Goal: Contribute content

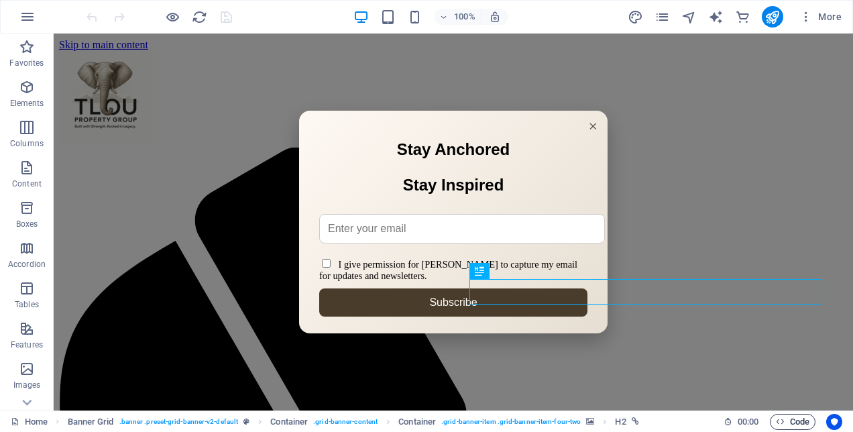
click at [788, 420] on span "Code" at bounding box center [793, 422] width 34 height 16
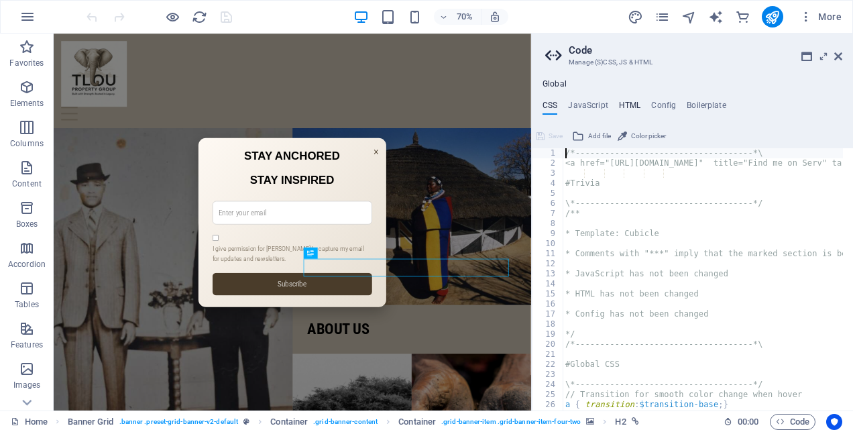
click at [625, 105] on h4 "HTML" at bounding box center [630, 108] width 22 height 15
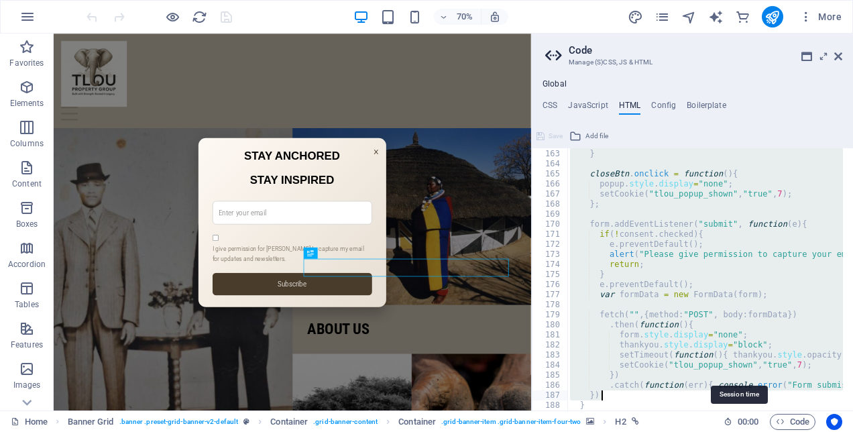
scroll to position [1719, 0]
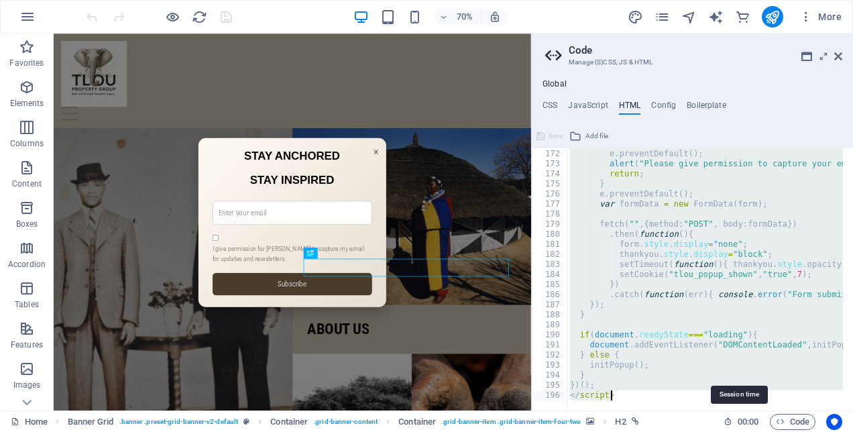
drag, startPoint x: 563, startPoint y: 173, endPoint x: 728, endPoint y: 420, distance: 296.7
click at [728, 410] on div "Home Favorites Elements Columns Content Boxes Accordion Tables Features Images …" at bounding box center [426, 222] width 853 height 377
type textarea "})(); </script>"
paste textarea
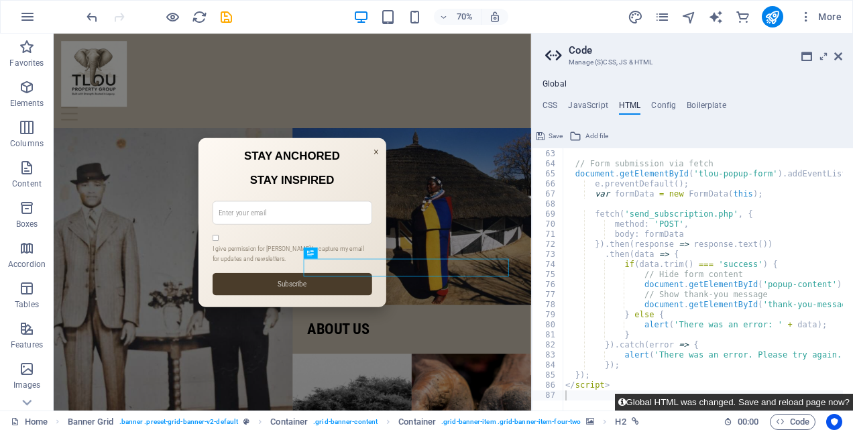
click at [768, 401] on button "Global HTML was changed. Save and reload page now?" at bounding box center [734, 402] width 238 height 17
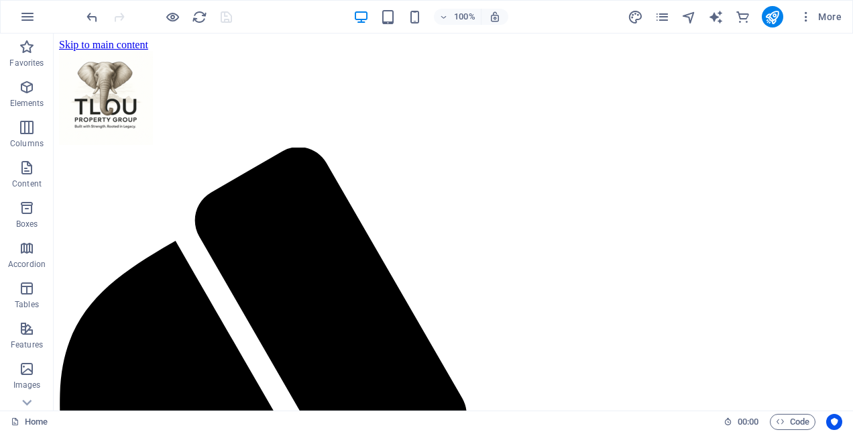
scroll to position [0, 0]
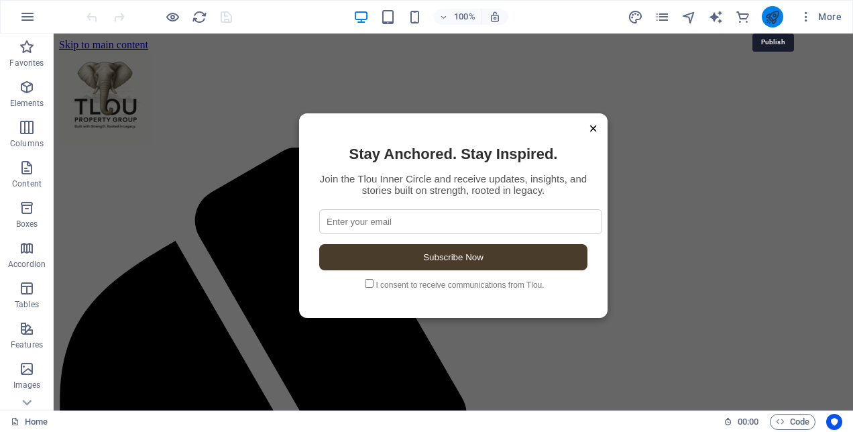
click at [768, 22] on icon "publish" at bounding box center [771, 16] width 15 height 15
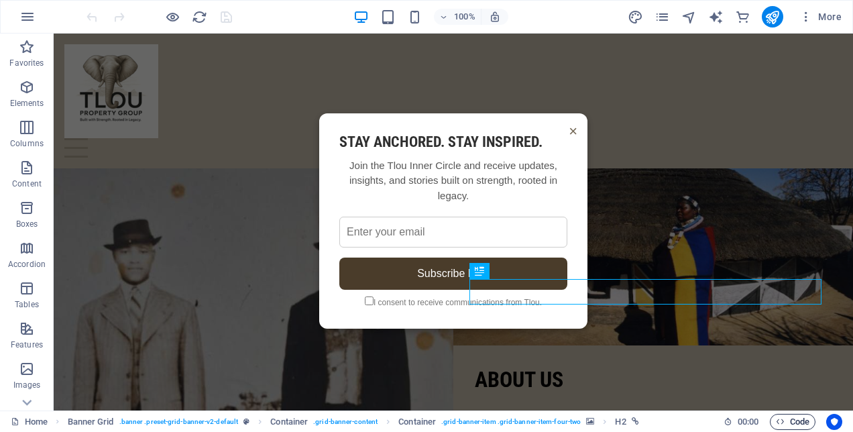
click at [798, 422] on span "Code" at bounding box center [793, 422] width 34 height 16
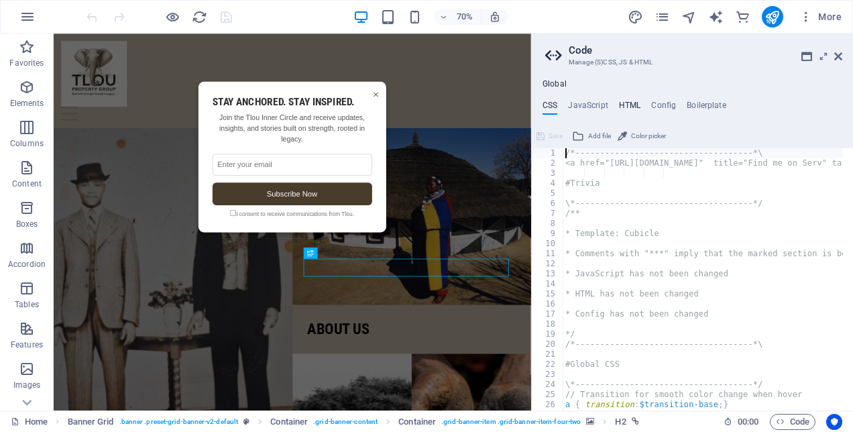
click at [625, 103] on h4 "HTML" at bounding box center [630, 108] width 22 height 15
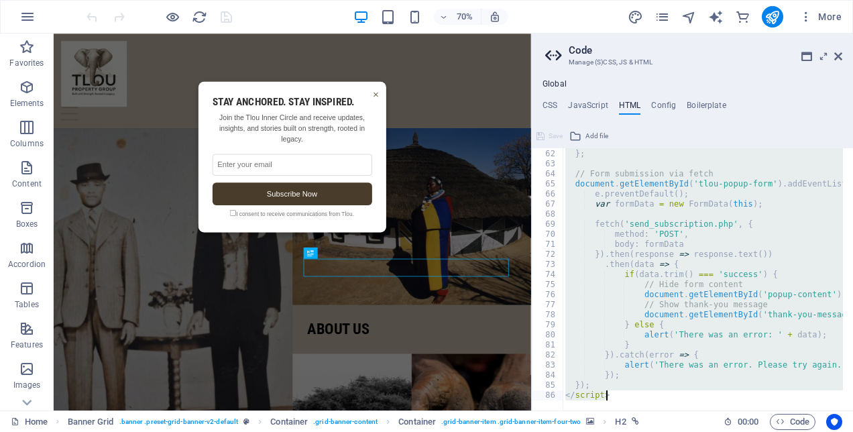
scroll to position [613, 0]
drag, startPoint x: 563, startPoint y: 172, endPoint x: 763, endPoint y: 466, distance: 355.7
click at [763, 431] on html "Tlou Property Group Home Favorites Elements Columns Content Boxes Accordion Tab…" at bounding box center [426, 216] width 853 height 432
type textarea "}); </script>"
paste textarea
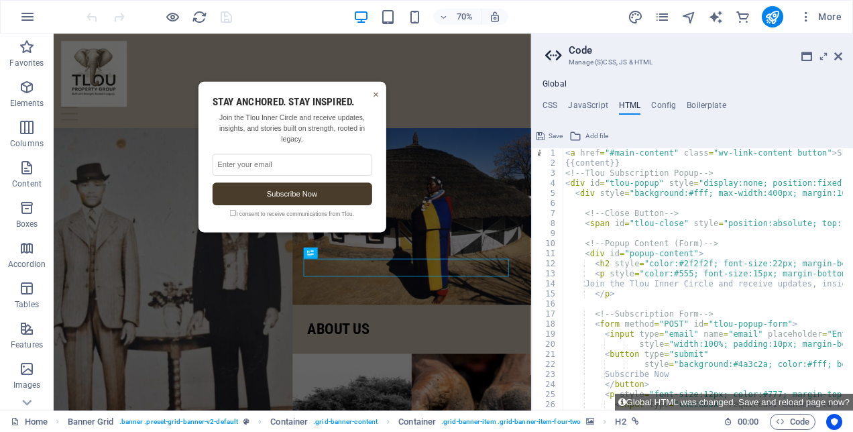
scroll to position [0, 0]
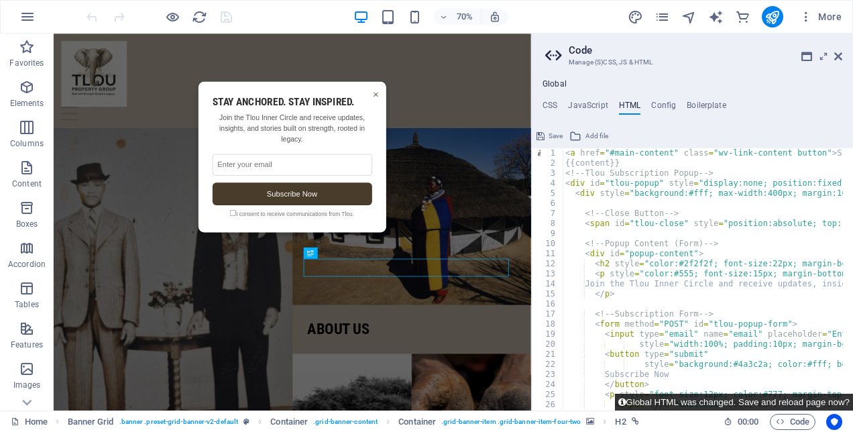
click at [774, 404] on button "Global HTML was changed. Save and reload page now?" at bounding box center [734, 402] width 238 height 17
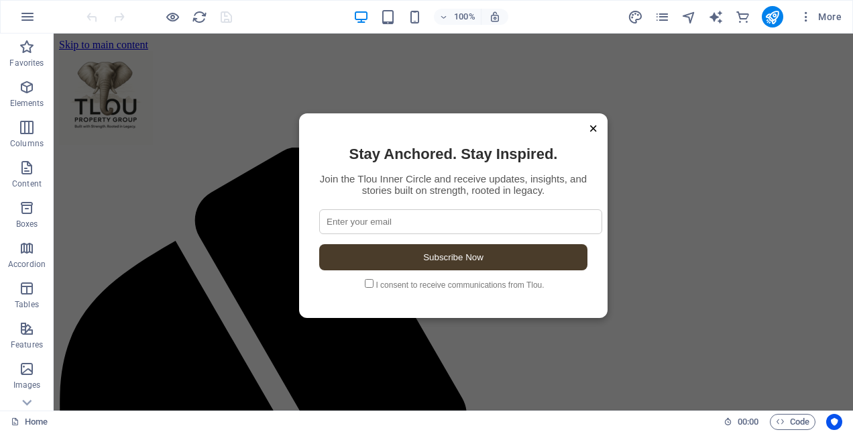
click at [347, 175] on p "Join the Tlou Inner Circle and receive updates, insights, and stories built on …" at bounding box center [453, 184] width 268 height 23
click at [776, 23] on icon "publish" at bounding box center [771, 16] width 15 height 15
